Goal: Task Accomplishment & Management: Complete application form

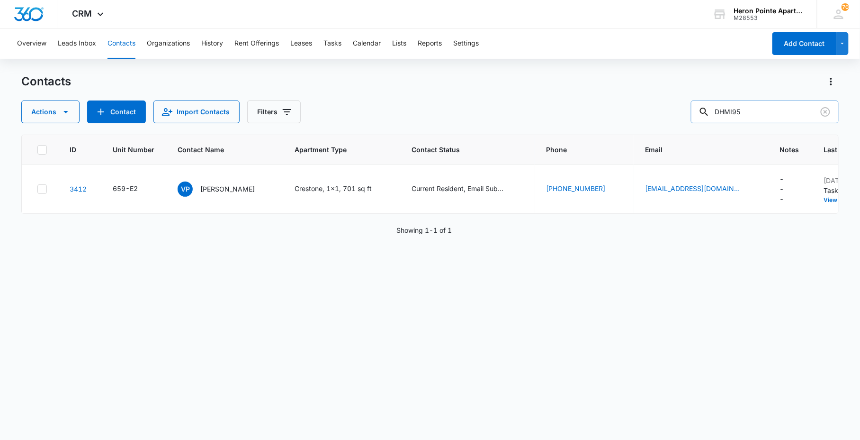
click at [750, 112] on input "DHMI95" at bounding box center [765, 111] width 148 height 23
drag, startPoint x: 750, startPoint y: 112, endPoint x: 629, endPoint y: 130, distance: 123.1
click at [632, 131] on div "Contacts Actions Contact Import Contacts Filters DHMI95 ID Unit Number Contact …" at bounding box center [429, 256] width 817 height 365
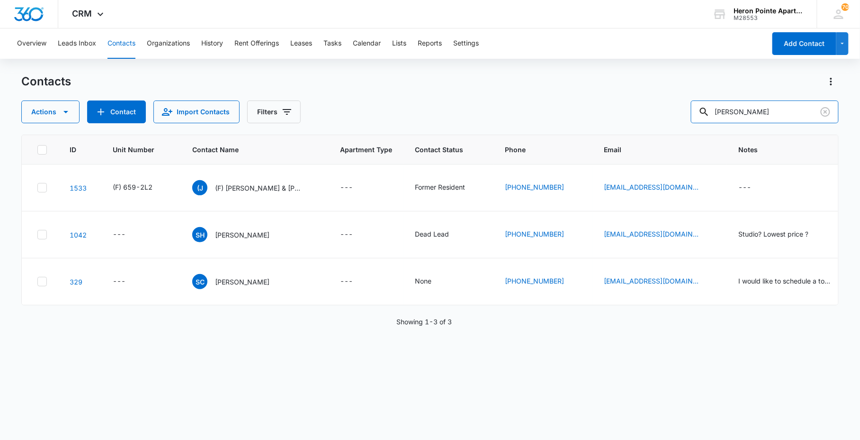
drag, startPoint x: 762, startPoint y: 113, endPoint x: 621, endPoint y: 117, distance: 141.2
click at [655, 118] on div "Actions Contact Import Contacts Filters [PERSON_NAME]" at bounding box center [429, 111] width 817 height 23
type input "2"
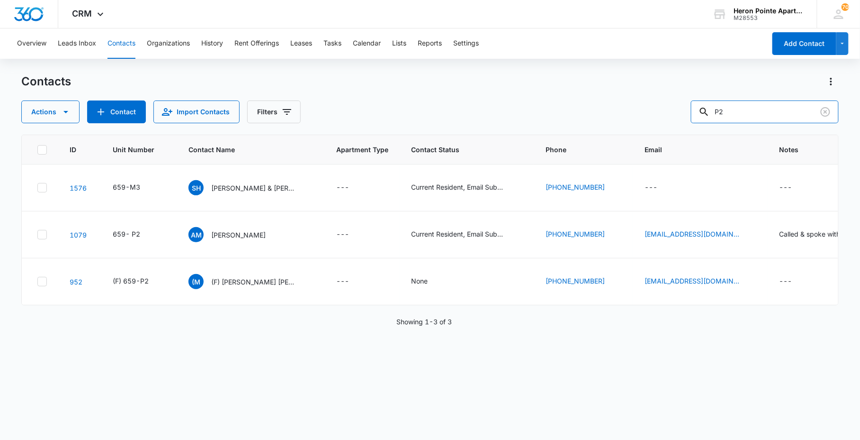
drag, startPoint x: 735, startPoint y: 112, endPoint x: 603, endPoint y: 98, distance: 132.5
click at [614, 103] on div "Actions Contact Import Contacts Filters P2" at bounding box center [429, 111] width 817 height 23
click at [803, 105] on input "659-p2" at bounding box center [765, 111] width 148 height 23
type input "659-P4"
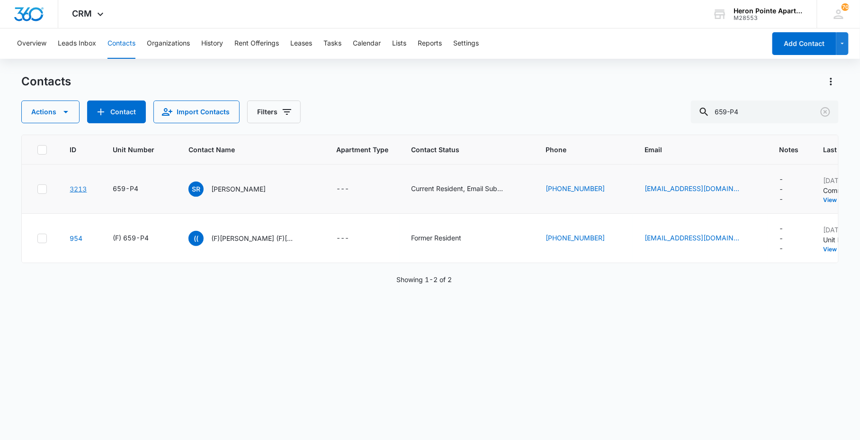
click at [73, 187] on link "3213" at bounding box center [78, 189] width 17 height 8
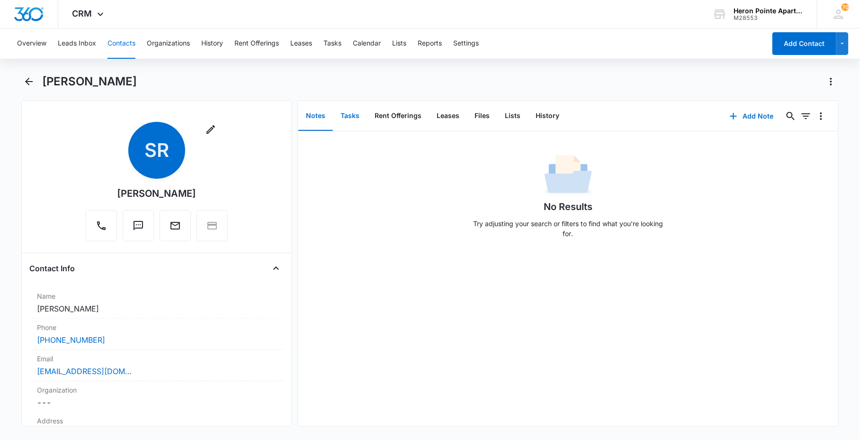
click at [354, 120] on button "Tasks" at bounding box center [350, 115] width 34 height 29
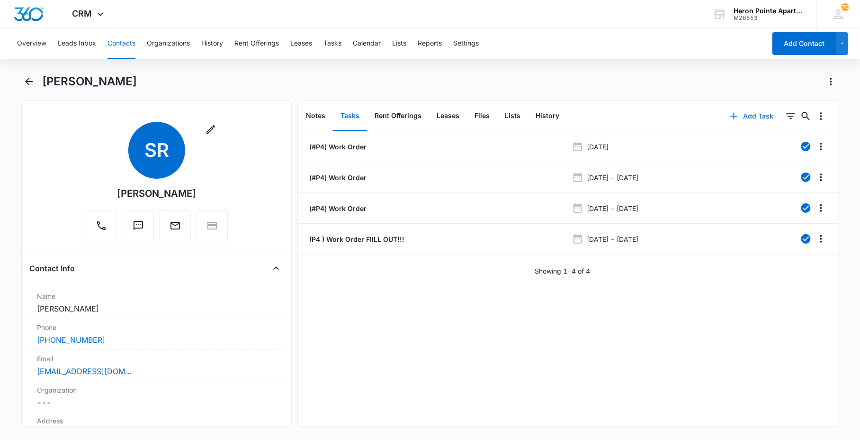
click at [749, 114] on button "Add Task" at bounding box center [752, 116] width 63 height 23
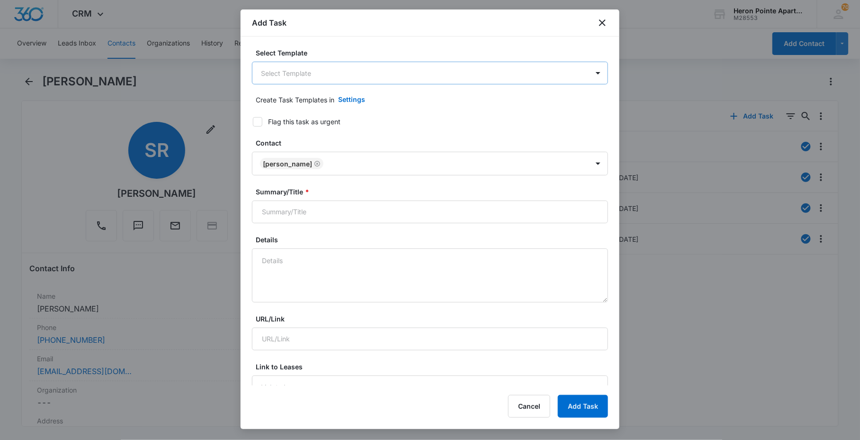
click at [397, 72] on body "CRM Apps Reputation Websites Forms CRM Email Social Content Ads Intelligence Fi…" at bounding box center [430, 220] width 860 height 440
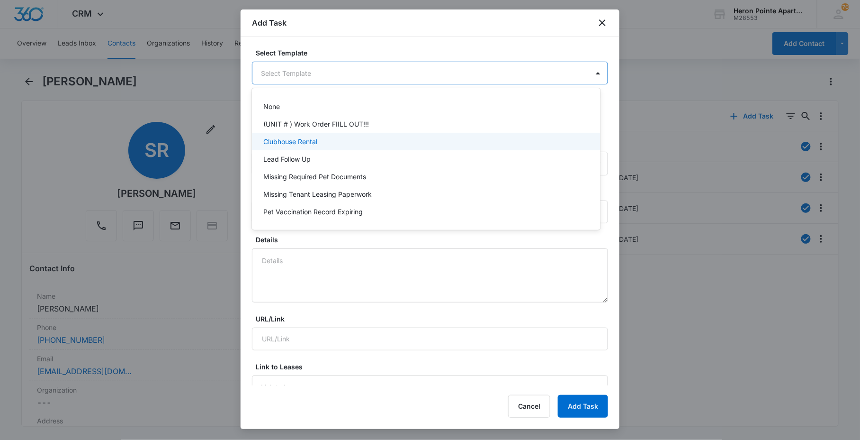
click at [401, 133] on div "Clubhouse Rental" at bounding box center [426, 142] width 348 height 18
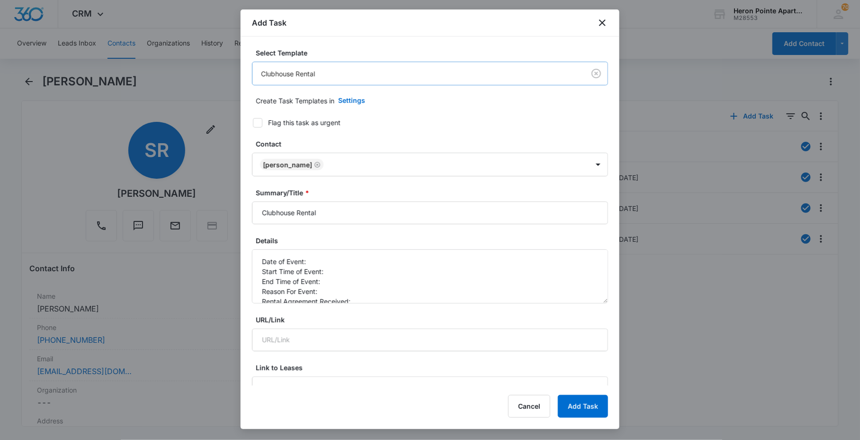
click at [381, 69] on body "CRM Apps Reputation Websites Forms CRM Email Social Content Ads Intelligence Fi…" at bounding box center [430, 220] width 860 height 440
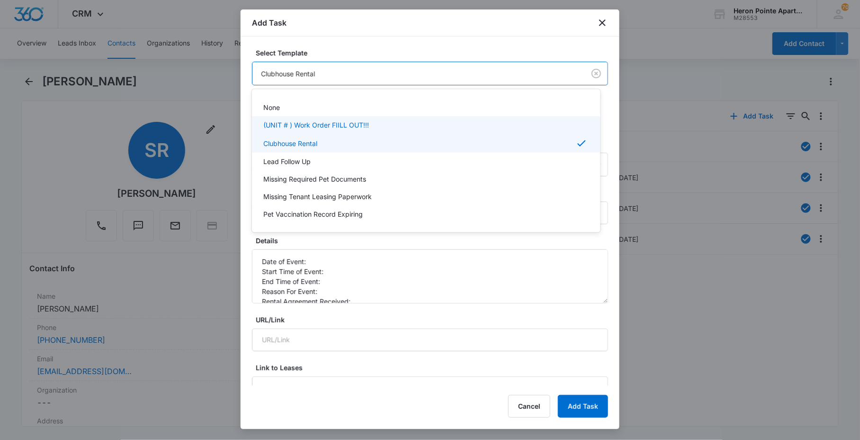
click at [335, 126] on p "(UNIT # ) Work Order FIILL OUT!!!" at bounding box center [316, 125] width 106 height 10
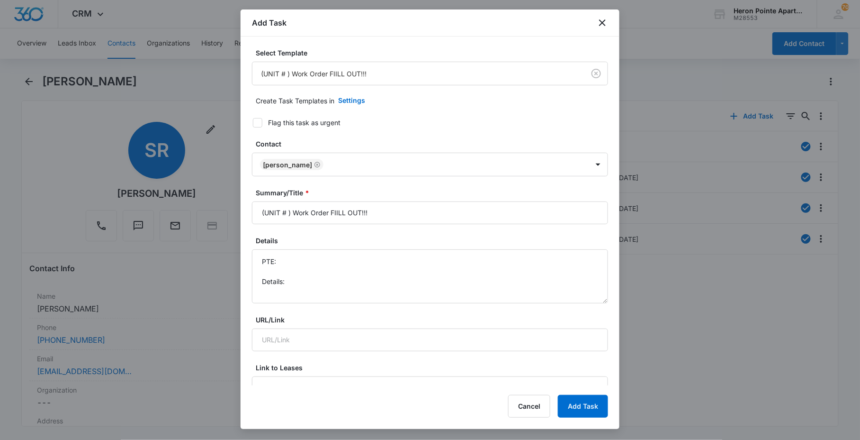
click at [351, 200] on div "Summary/Title * (UNIT # ) Work Order FIILL OUT!!!" at bounding box center [430, 206] width 356 height 36
click at [290, 216] on input "(UNIT # ) Work Order FIILL OUT!!!" at bounding box center [430, 212] width 356 height 23
click at [286, 217] on input "(UNIT # ) Work Order FIILL OUT!!!" at bounding box center [430, 212] width 356 height 23
click at [286, 216] on input "(UNIT # ) Work Order FIILL OUT!!!" at bounding box center [430, 212] width 356 height 23
drag, startPoint x: 334, startPoint y: 213, endPoint x: 709, endPoint y: 173, distance: 376.4
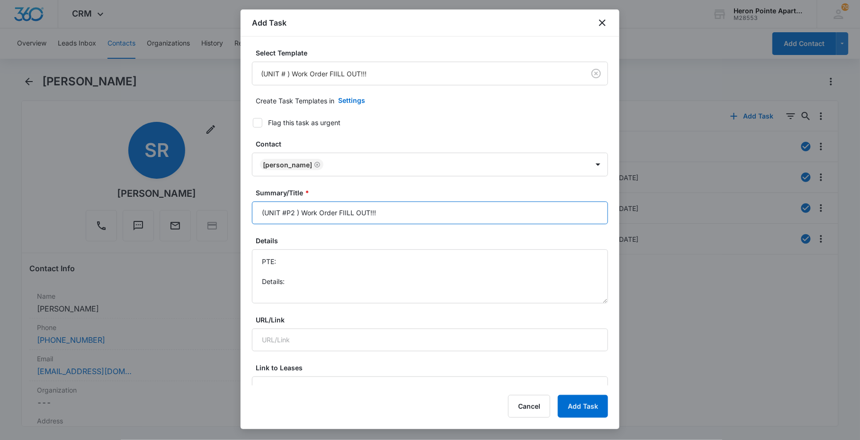
click at [604, 196] on div "Summary/Title * (UNIT #P2 ) Work Order FIILL OUT!!!" at bounding box center [430, 206] width 356 height 36
drag, startPoint x: 597, startPoint y: 298, endPoint x: 510, endPoint y: 269, distance: 91.7
click at [605, 362] on div "Select Template (UNIT # ) Work Order FIILL OUT!!! Create Task Templates in Sett…" at bounding box center [430, 210] width 379 height 349
type input "(UNIT #P2 ) Work Order: Window Screen"
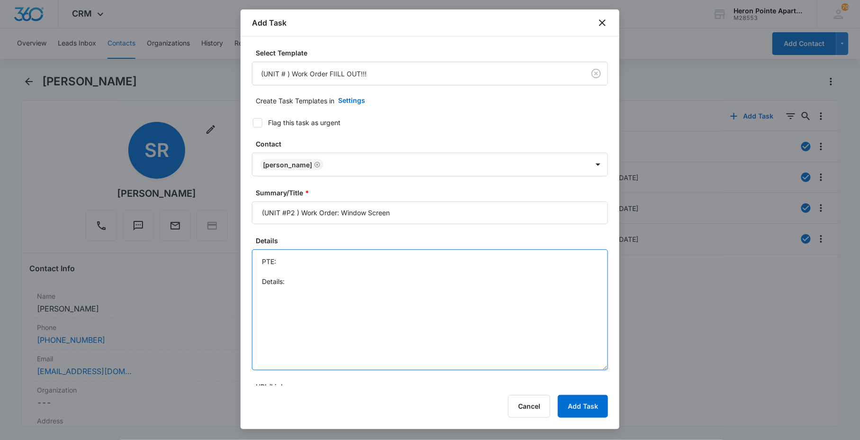
click at [386, 298] on textarea "PTE: Details:" at bounding box center [430, 309] width 356 height 121
click at [277, 303] on textarea "PTE: Details: [PERSON_NAME] said" at bounding box center [430, 309] width 356 height 121
click at [278, 303] on textarea "PTE: Details: [PERSON_NAME] said" at bounding box center [430, 309] width 356 height 121
click at [357, 300] on textarea "PTE: Details: [PERSON_NAME] said" at bounding box center [430, 309] width 356 height 121
click at [289, 285] on textarea "PTE: Details: [PERSON_NAME] said" at bounding box center [430, 309] width 356 height 121
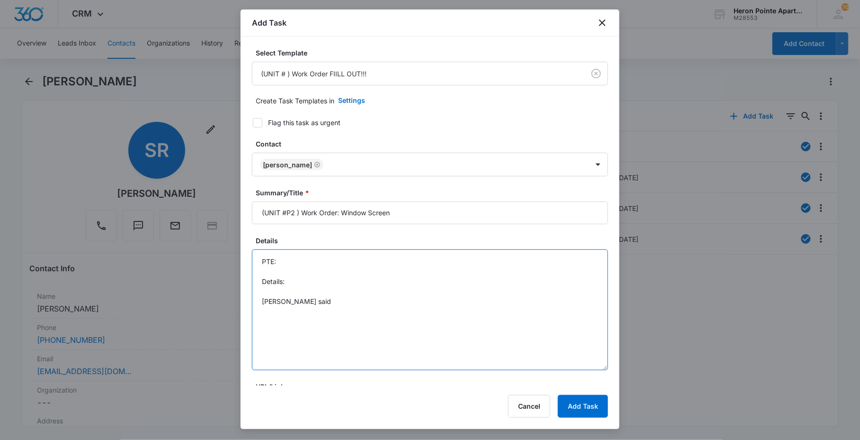
click at [343, 298] on textarea "PTE: Details: [PERSON_NAME] said" at bounding box center [430, 309] width 356 height 121
drag, startPoint x: 330, startPoint y: 292, endPoint x: 336, endPoint y: 296, distance: 7.5
click at [331, 292] on textarea "PTE: Details: [PERSON_NAME] said a stray cat tore a couple big holes on the out…" at bounding box center [430, 309] width 356 height 121
click at [374, 295] on textarea "PTE: Details: [PERSON_NAME] said a stray cat tore a couple big holes on the out…" at bounding box center [430, 309] width 356 height 121
click at [292, 272] on textarea "PTE: Details: [PERSON_NAME] said a stray cat tore a couple big holes on the out…" at bounding box center [430, 309] width 356 height 121
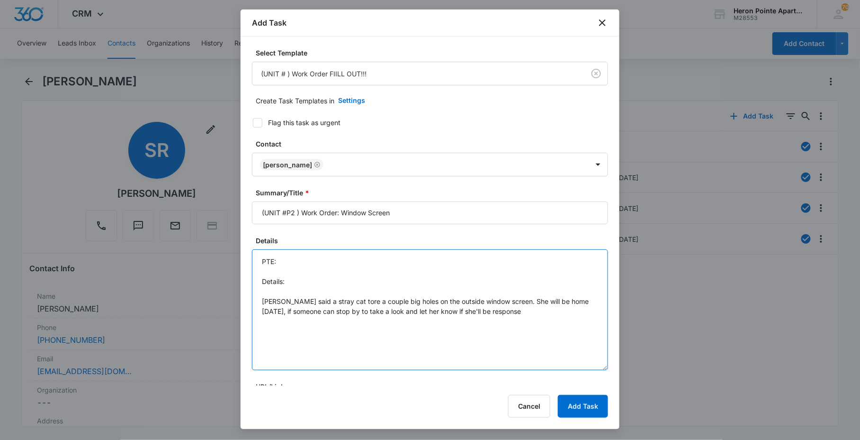
click at [540, 308] on textarea "PTE: Details: [PERSON_NAME] said a stray cat tore a couple big holes on the out…" at bounding box center [430, 309] width 356 height 121
click at [358, 311] on textarea "PTE: [PHONE_NUMBER] Details: [PERSON_NAME] said a stray cat tore a couple big h…" at bounding box center [430, 309] width 356 height 121
click at [372, 282] on textarea "PTE: [PHONE_NUMBER] Details: [PERSON_NAME] said a stray cat tore a couple big h…" at bounding box center [430, 309] width 356 height 121
click at [378, 267] on textarea "PTE: [PHONE_NUMBER] Details: [PERSON_NAME] said a stray cat tore a couple big h…" at bounding box center [430, 309] width 356 height 121
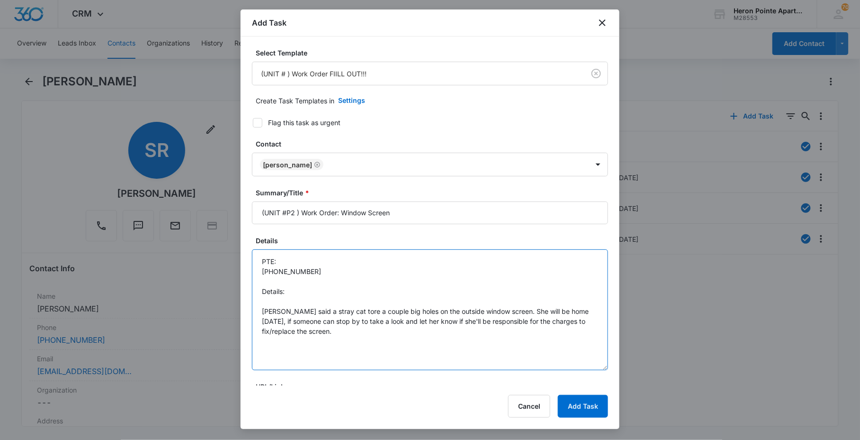
click at [288, 307] on textarea "PTE: [PHONE_NUMBER] Details: [PERSON_NAME] said a stray cat tore a couple big h…" at bounding box center [430, 309] width 356 height 121
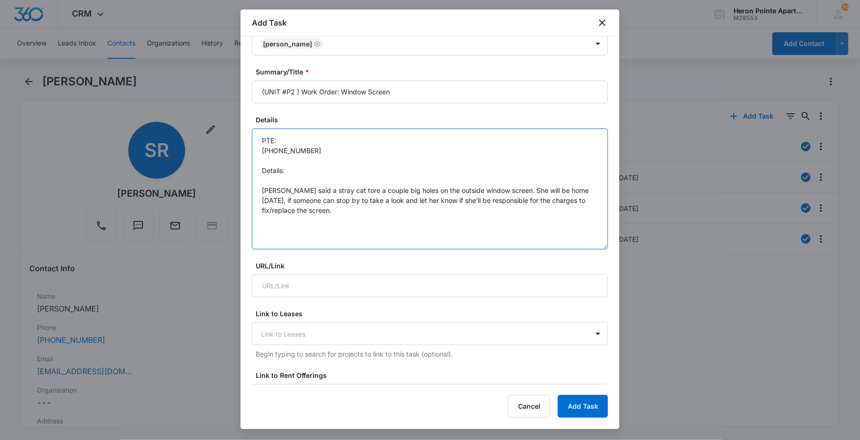
scroll to position [316, 0]
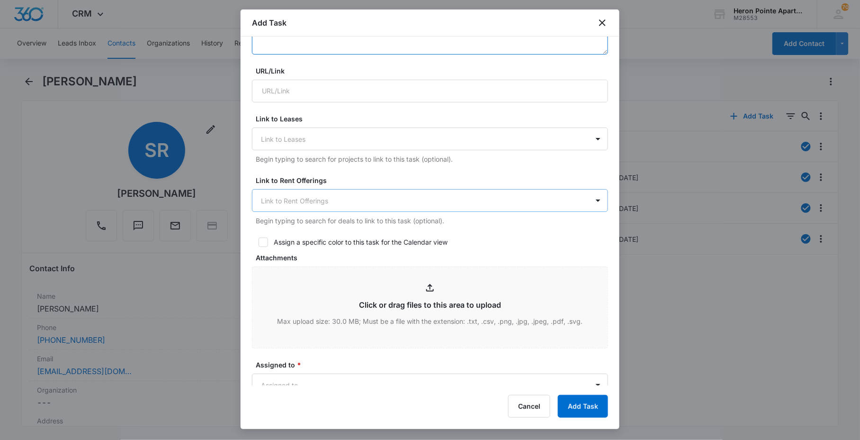
type textarea "PTE: [PHONE_NUMBER] Details: [PERSON_NAME] said a stray cat tore a couple big h…"
click at [307, 196] on div at bounding box center [424, 201] width 327 height 12
click at [392, 171] on form "Select Template (UNIT # ) Work Order FIILL OUT!!! Create Task Templates in Sett…" at bounding box center [430, 180] width 356 height 896
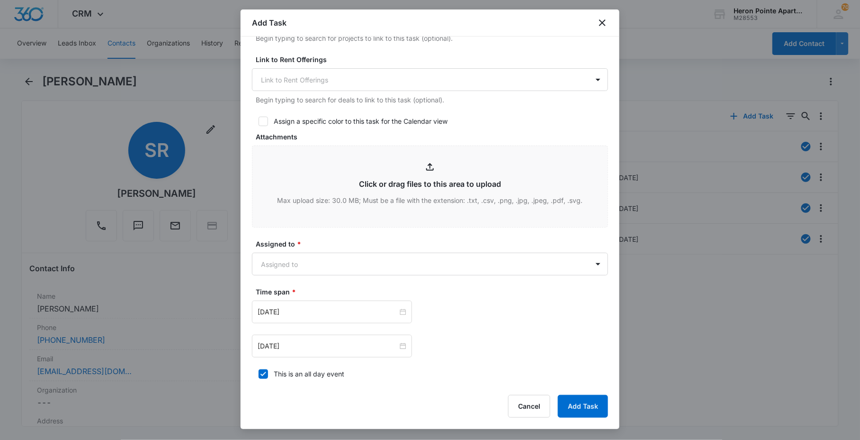
scroll to position [569, 0]
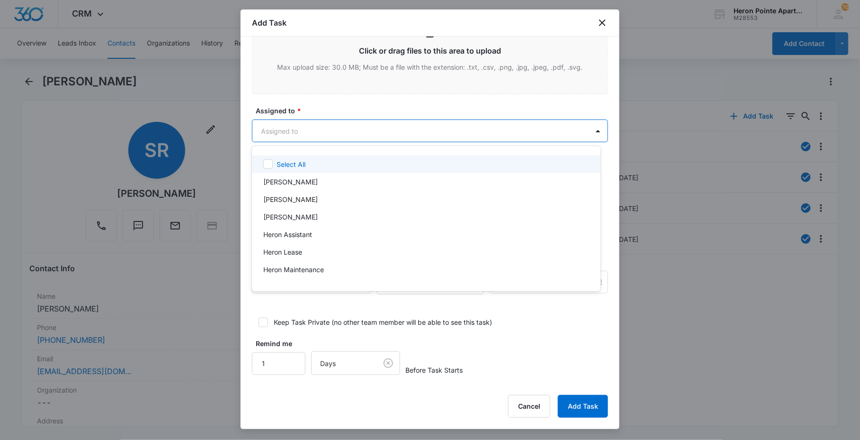
click at [302, 132] on body "CRM Apps Reputation Websites Forms CRM Email Social Content Ads Intelligence Fi…" at bounding box center [430, 220] width 860 height 440
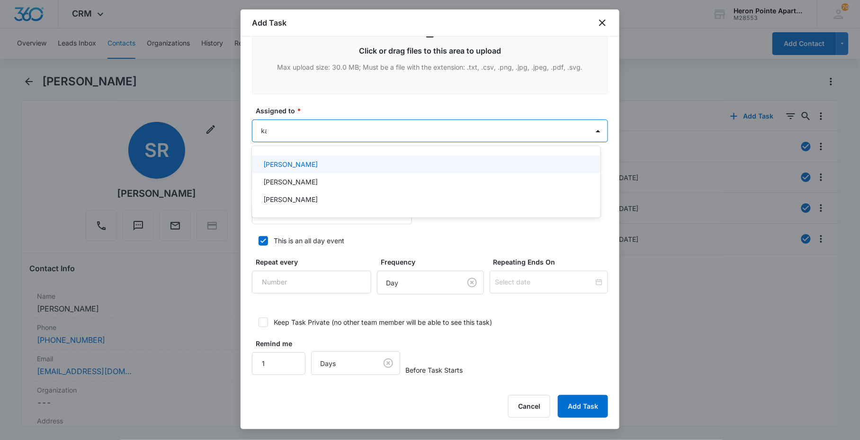
type input "[DEMOGRAPHIC_DATA]"
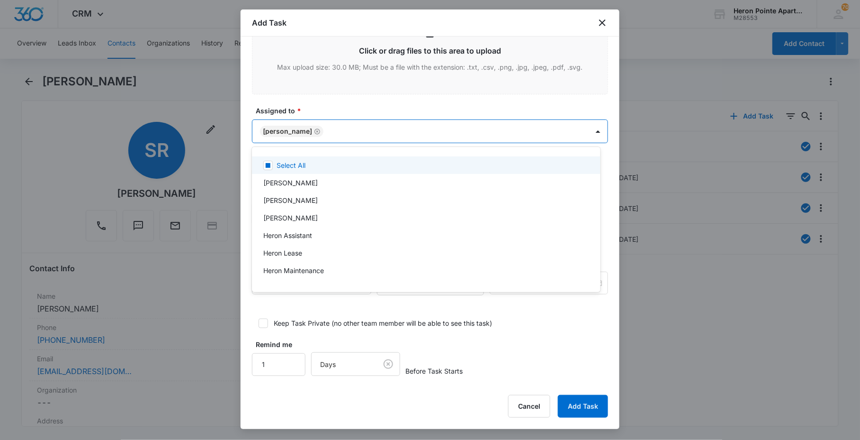
click at [371, 106] on div at bounding box center [430, 220] width 860 height 440
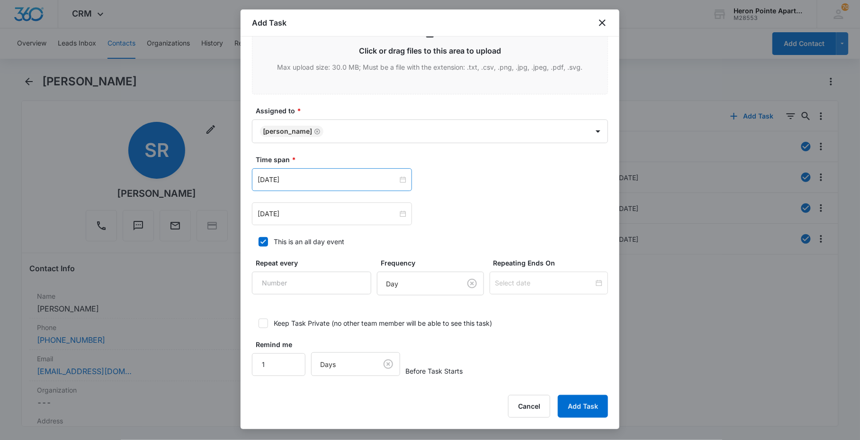
click at [350, 170] on div "[DATE]" at bounding box center [332, 179] width 160 height 23
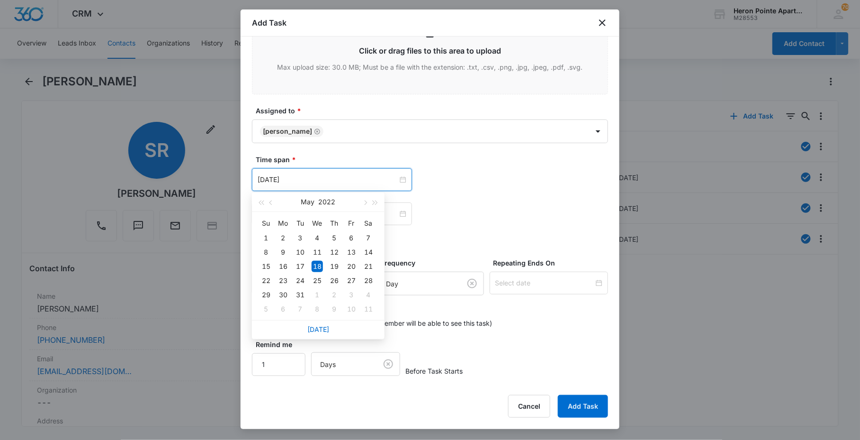
click at [319, 327] on link "[DATE]" at bounding box center [318, 329] width 22 height 8
type input "[DATE]"
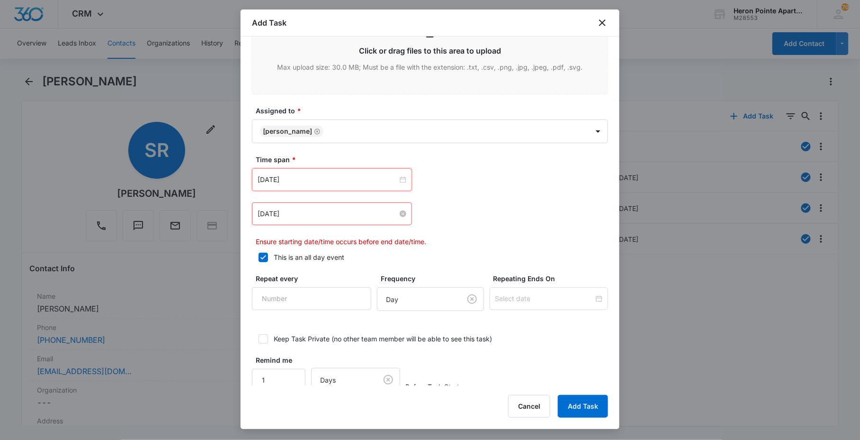
click at [336, 212] on input "[DATE]" at bounding box center [328, 213] width 140 height 10
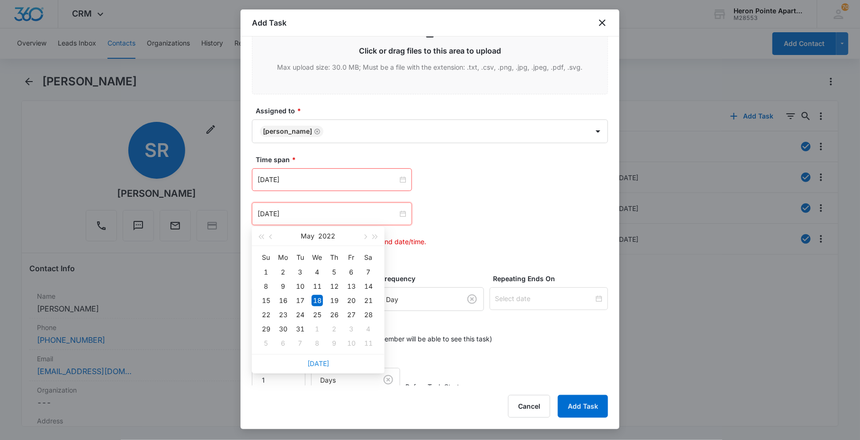
click at [316, 366] on link "[DATE]" at bounding box center [318, 363] width 22 height 8
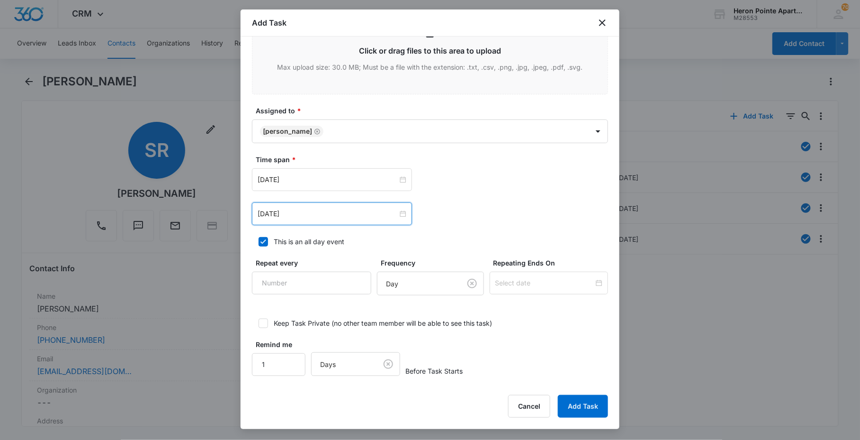
click at [326, 206] on div "[DATE]" at bounding box center [332, 213] width 160 height 23
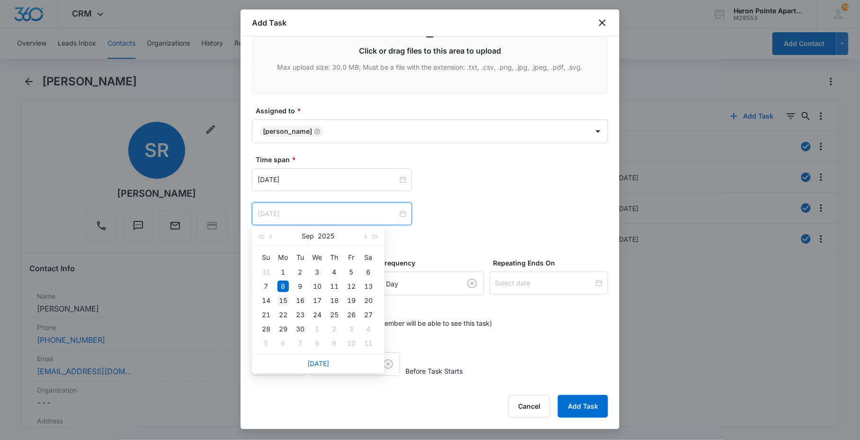
type input "[DATE]"
click at [288, 300] on div "15" at bounding box center [283, 300] width 11 height 11
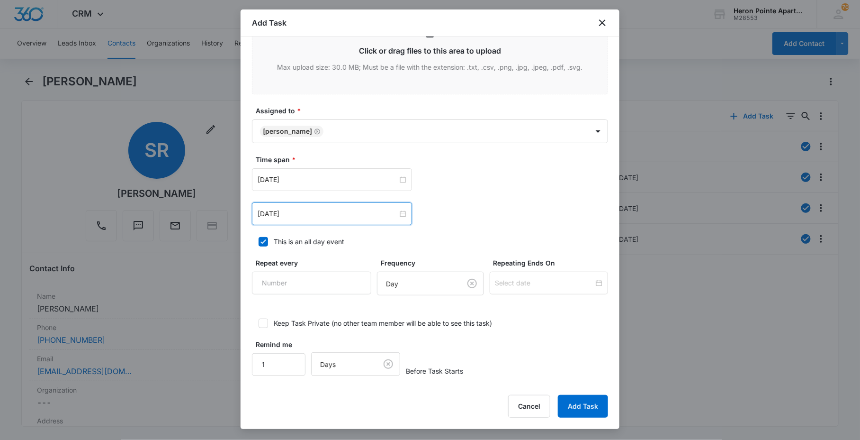
click at [467, 216] on div "[DATE] [DATE] Su Mo Tu We Th Fr Sa 31 1 2 3 4 5 6 7 8 9 10 11 12 13 14 15 16 17…" at bounding box center [430, 213] width 356 height 23
click at [567, 403] on button "Add Task" at bounding box center [583, 406] width 50 height 23
